Goal: Go to known website: Go to known website

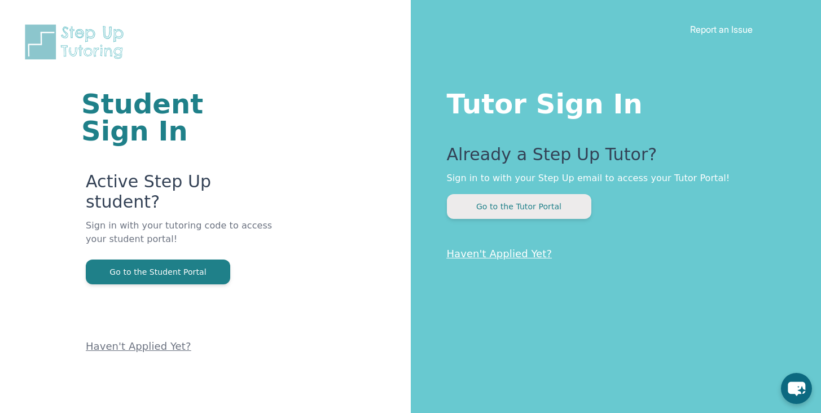
click at [487, 199] on button "Go to the Tutor Portal" at bounding box center [519, 206] width 144 height 25
